Goal: Find specific page/section: Find specific page/section

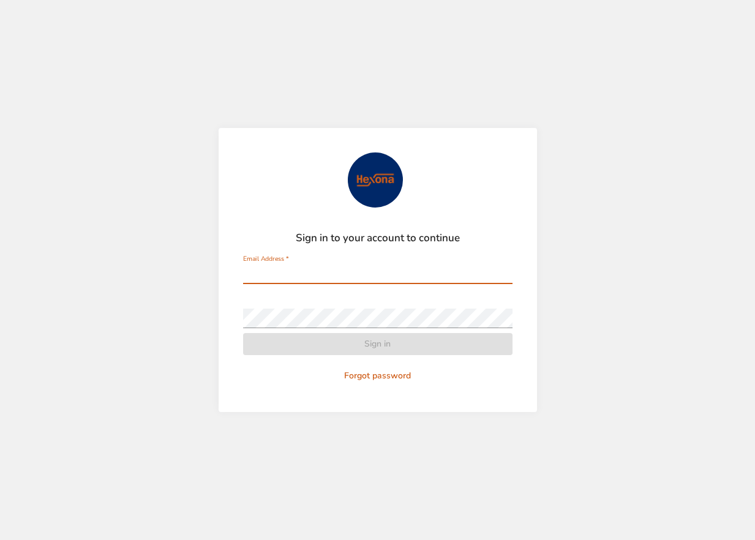
click at [394, 272] on input "Email Address   *" at bounding box center [377, 274] width 269 height 20
type input "**********"
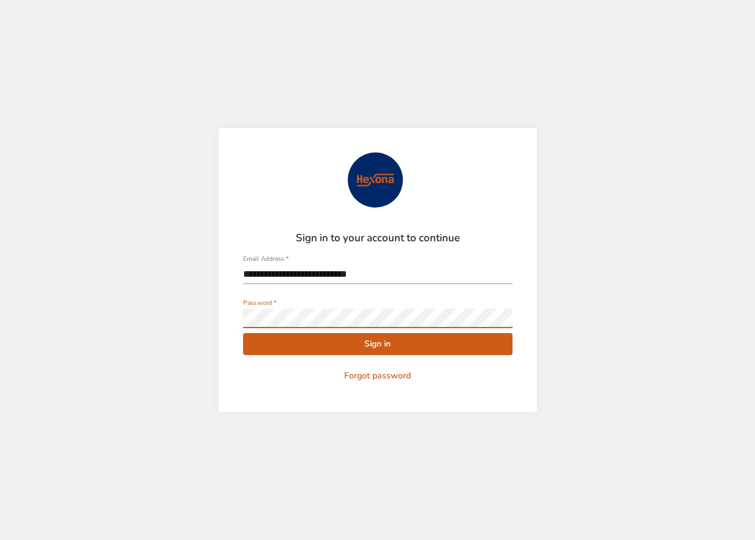
click at [243, 333] on button "Sign in" at bounding box center [377, 344] width 269 height 23
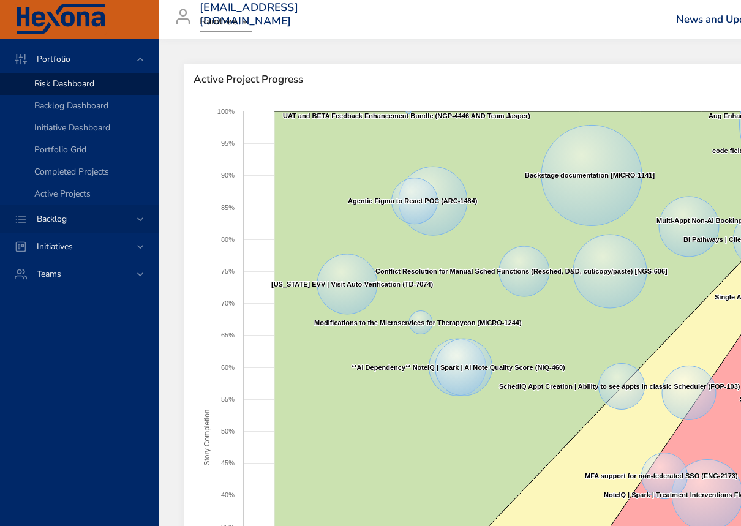
click at [73, 211] on div "Backlog" at bounding box center [79, 219] width 159 height 28
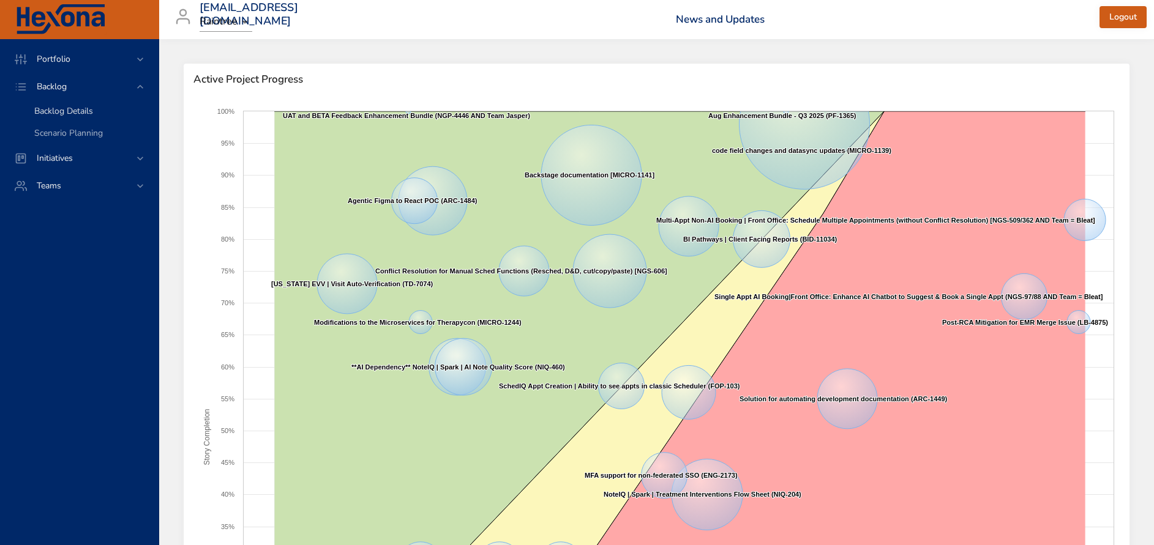
click at [69, 113] on span "Backlog Details" at bounding box center [63, 111] width 59 height 12
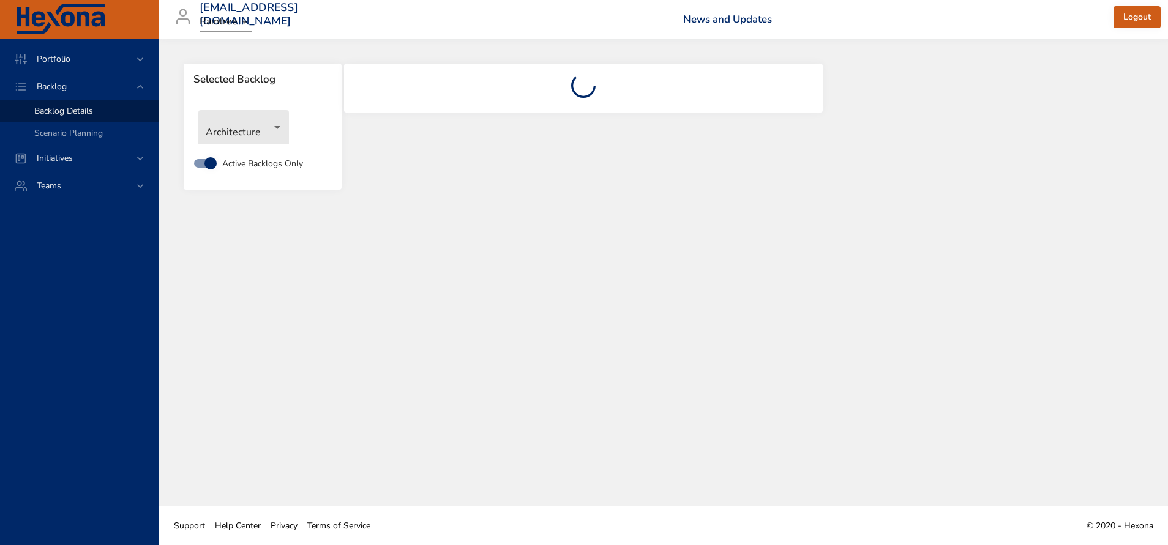
click at [255, 137] on body "Portfolio Backlog Backlog Details Scenario Planning Initiatives Teams [EMAIL_AD…" at bounding box center [584, 272] width 1168 height 545
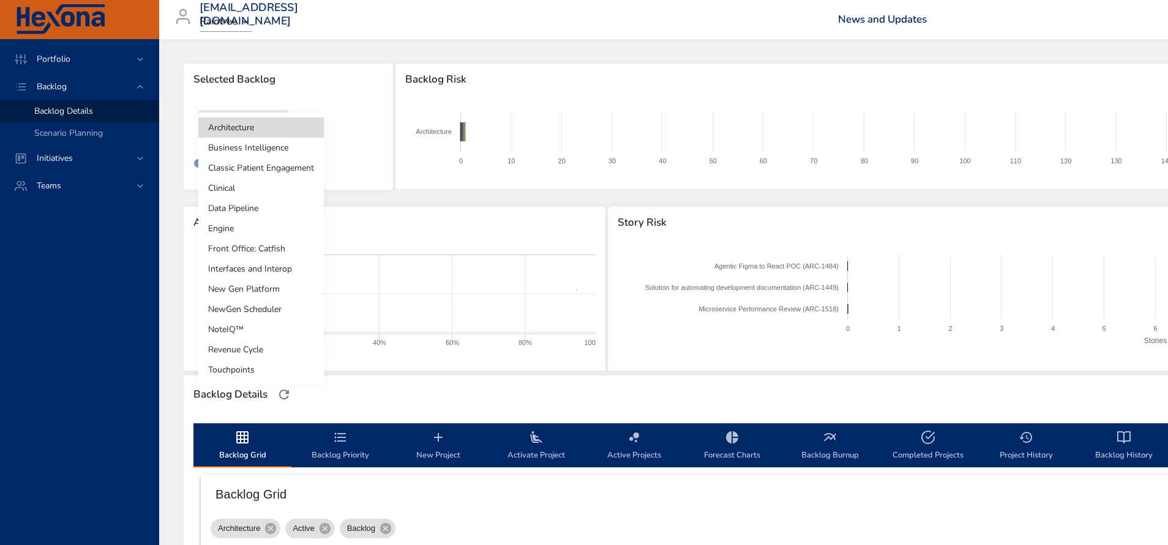
click at [269, 206] on li "Data Pipeline" at bounding box center [261, 208] width 126 height 20
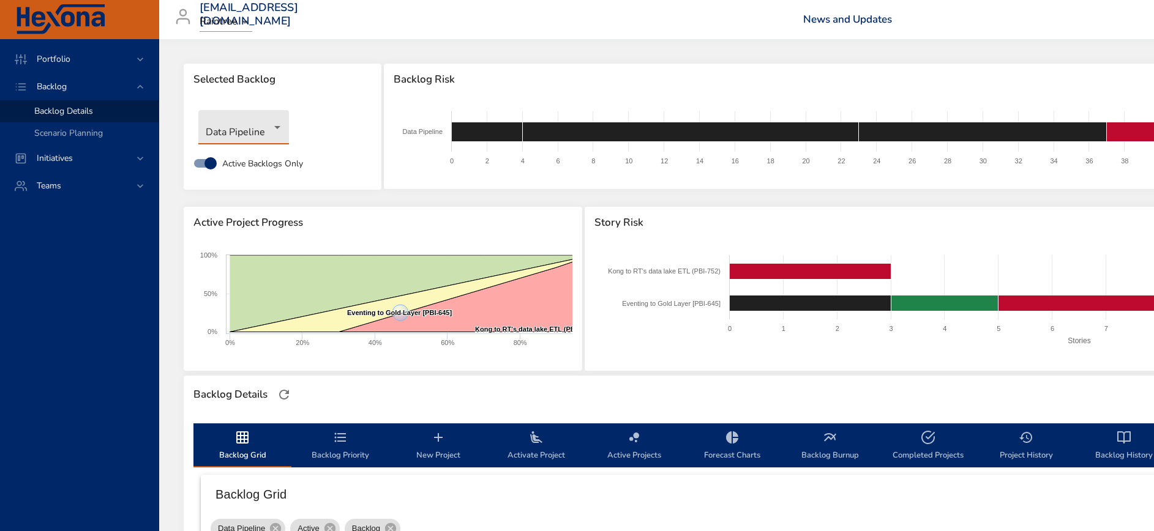
click at [262, 130] on body "Portfolio Backlog Backlog Details Scenario Planning Initiatives Teams [EMAIL_AD…" at bounding box center [577, 265] width 1154 height 531
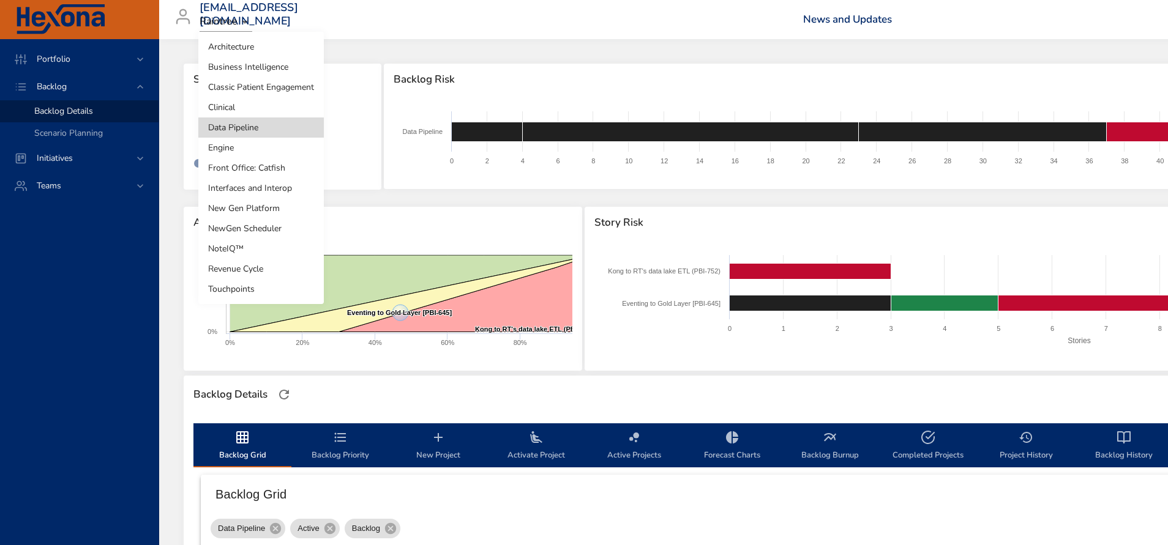
click at [251, 286] on li "Touchpoints" at bounding box center [261, 289] width 126 height 20
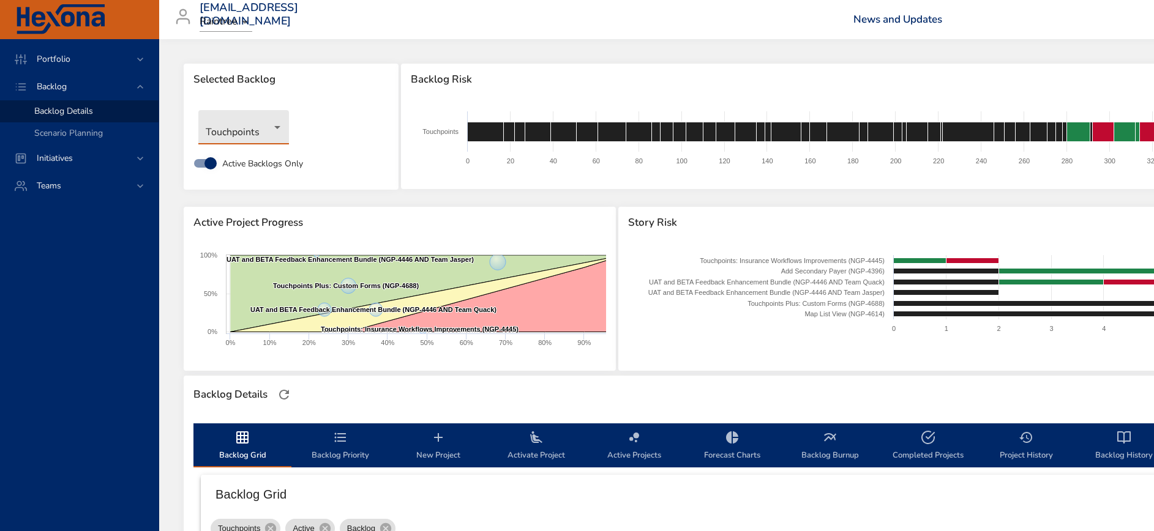
click at [239, 135] on body "Portfolio Backlog Backlog Details Scenario Planning Initiatives Teams [EMAIL_AD…" at bounding box center [577, 265] width 1154 height 531
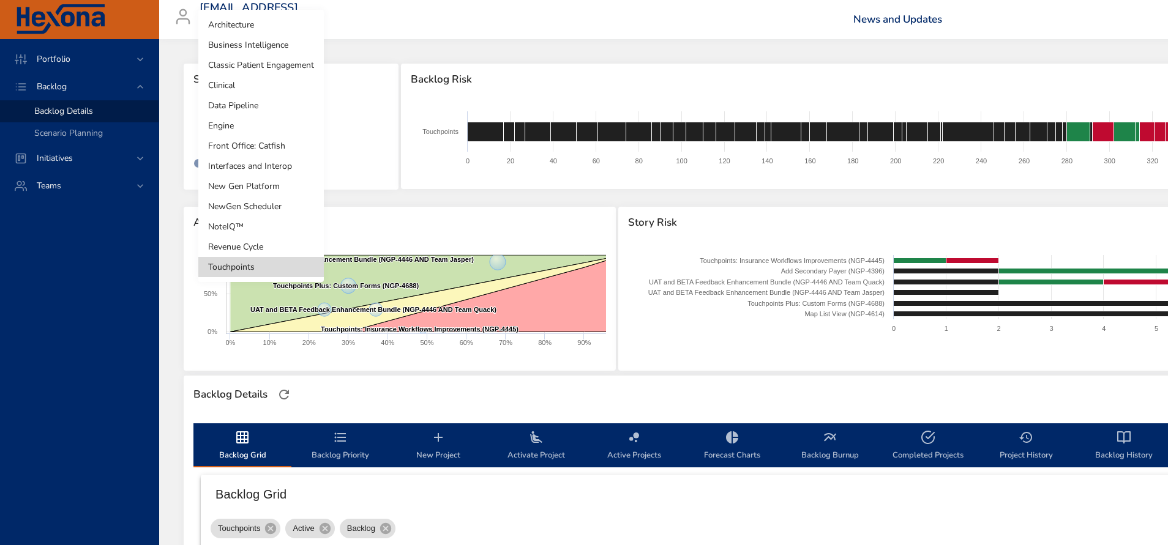
click at [264, 104] on li "Data Pipeline" at bounding box center [261, 106] width 126 height 20
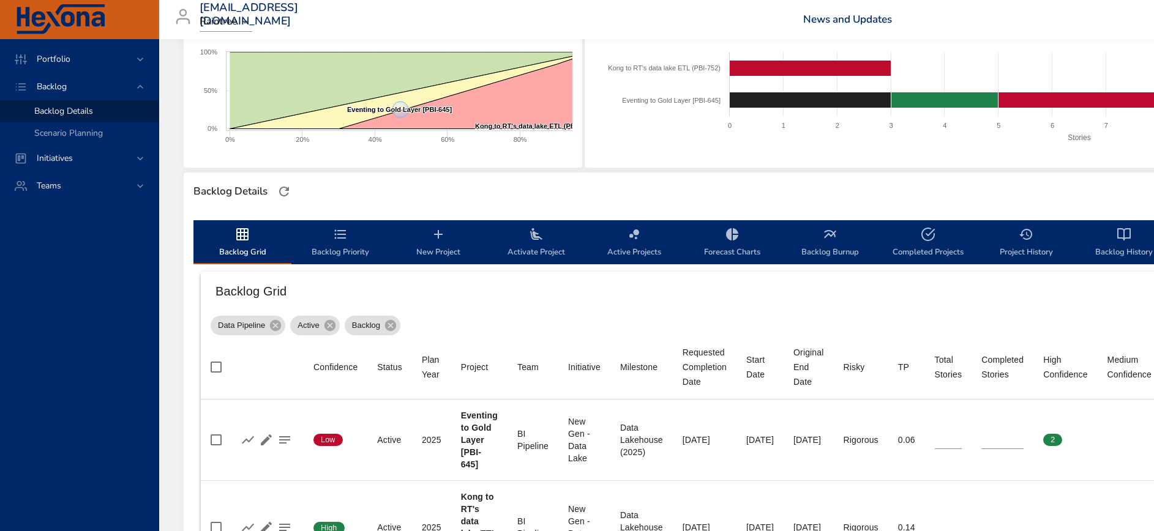
scroll to position [364, 0]
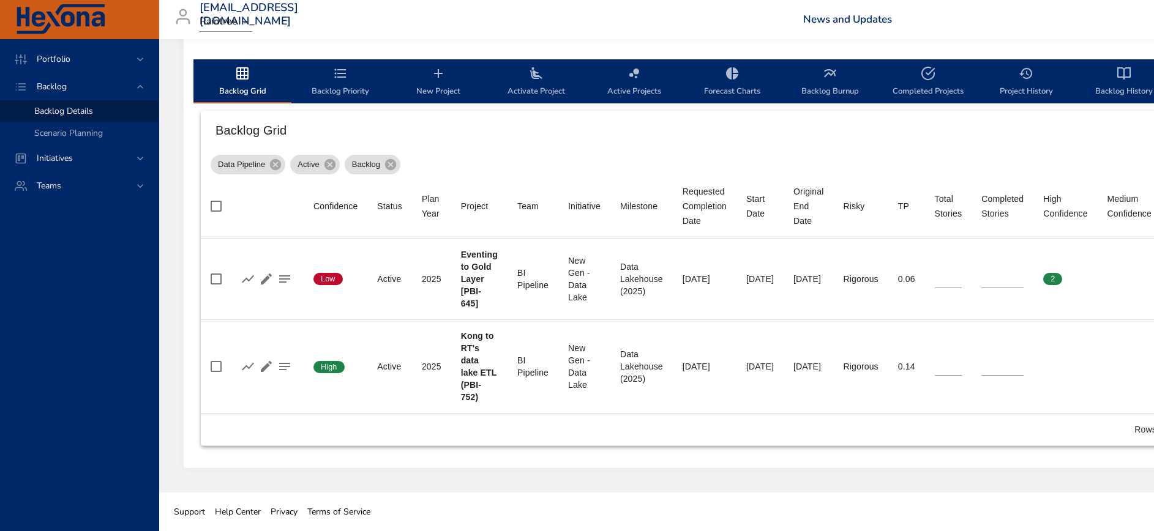
click at [133, 402] on div "Portfolio Backlog Backlog Details Scenario Planning Initiatives Teams" at bounding box center [79, 285] width 159 height 492
click at [754, 140] on h6 "Backlog Grid" at bounding box center [695, 131] width 960 height 20
